Goal: Consume media (video, audio): Consume media (video, audio)

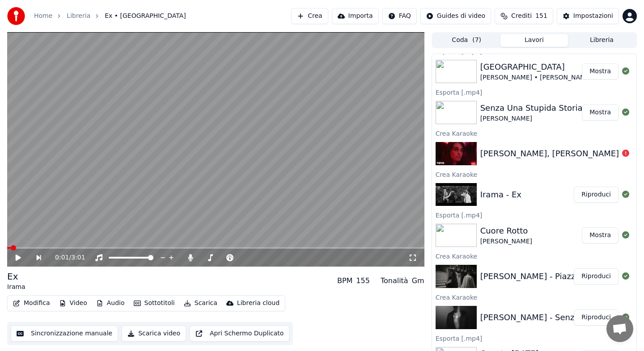
scroll to position [83, 0]
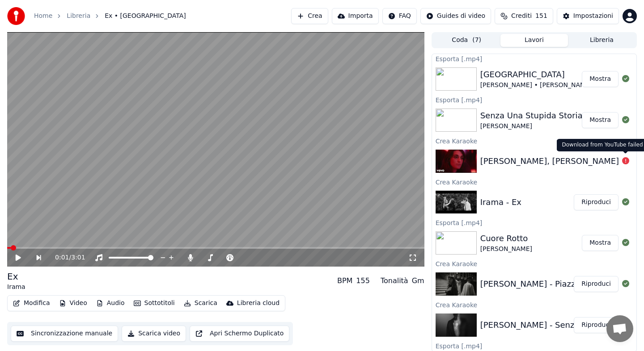
click at [627, 163] on icon at bounding box center [625, 160] width 7 height 7
click at [625, 161] on icon at bounding box center [625, 160] width 7 height 7
click at [603, 164] on div "[PERSON_NAME], [PERSON_NAME] - Milano Baby" at bounding box center [578, 161] width 196 height 13
click at [625, 161] on icon at bounding box center [625, 160] width 7 height 7
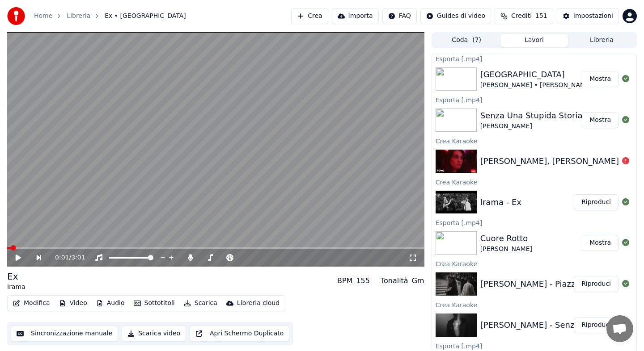
click at [625, 161] on icon at bounding box center [625, 160] width 7 height 7
click at [620, 161] on div at bounding box center [625, 161] width 14 height 11
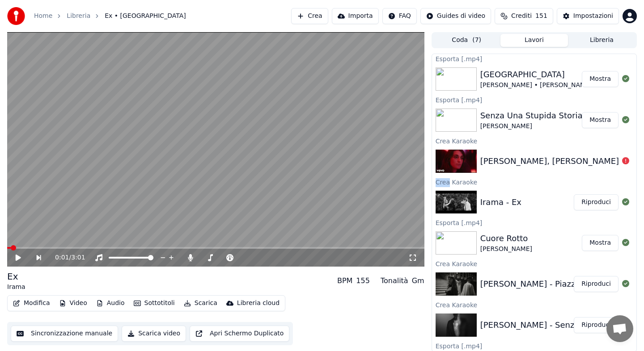
click at [620, 161] on div at bounding box center [625, 161] width 14 height 11
click at [575, 160] on div "[PERSON_NAME], [PERSON_NAME] - Milano Baby" at bounding box center [578, 161] width 196 height 13
click at [626, 160] on icon at bounding box center [625, 160] width 7 height 7
click at [625, 159] on icon at bounding box center [625, 160] width 7 height 7
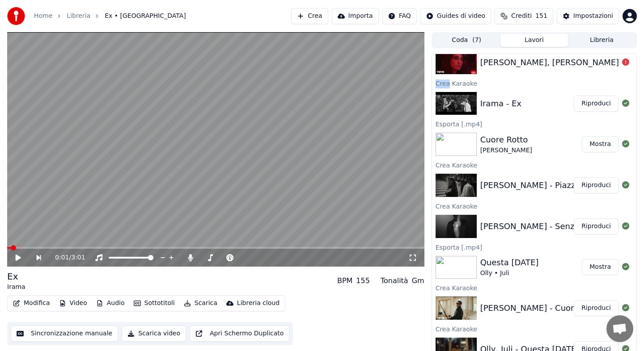
scroll to position [194, 0]
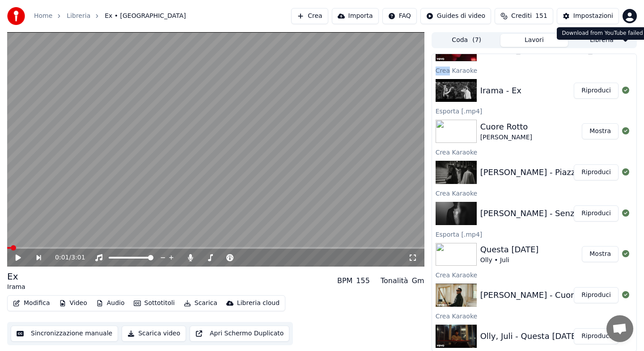
click at [622, 44] on button at bounding box center [625, 49] width 7 height 11
